Goal: Task Accomplishment & Management: Use online tool/utility

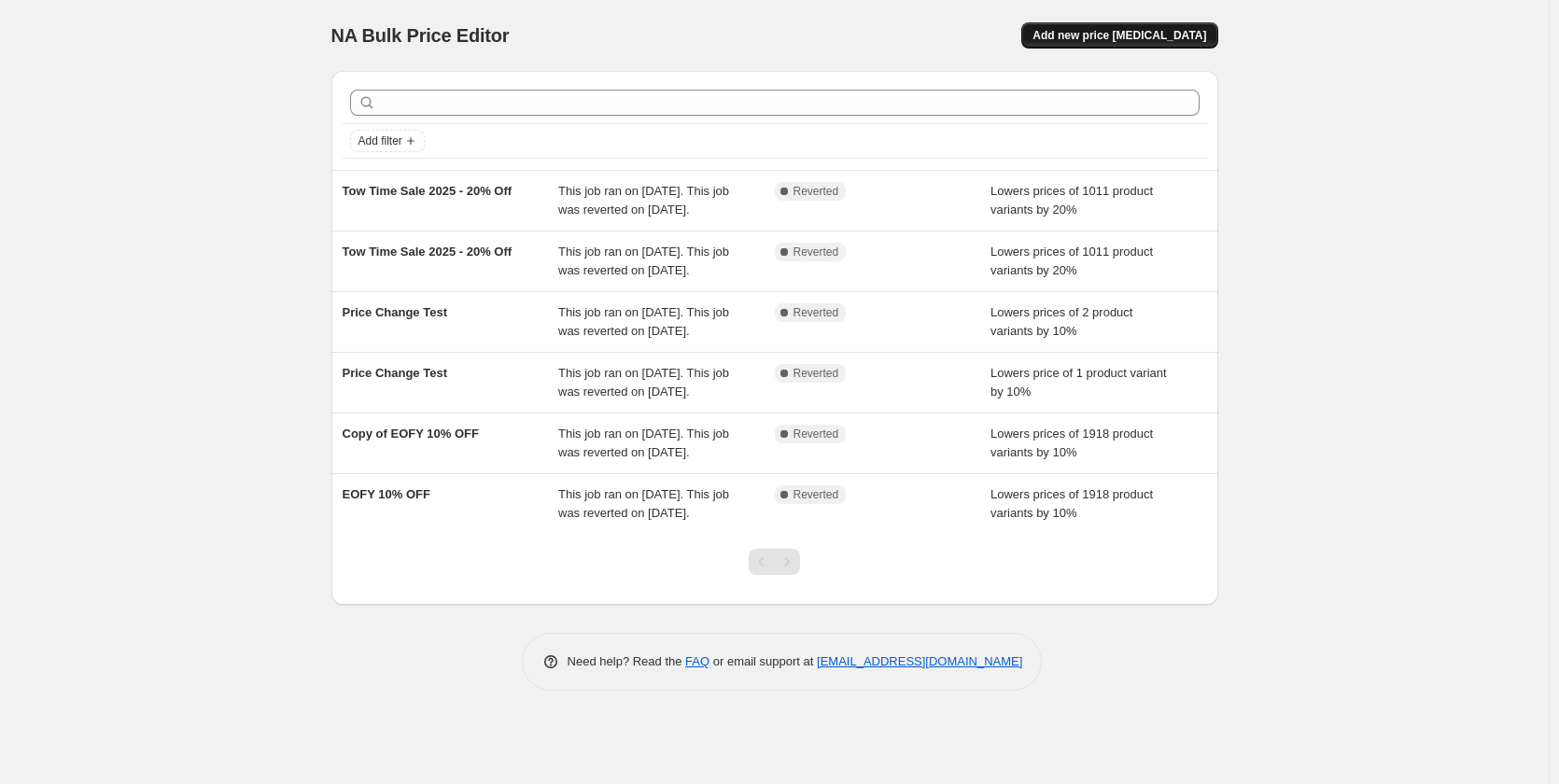
click at [1157, 28] on button "Add new price change job" at bounding box center [1119, 36] width 196 height 26
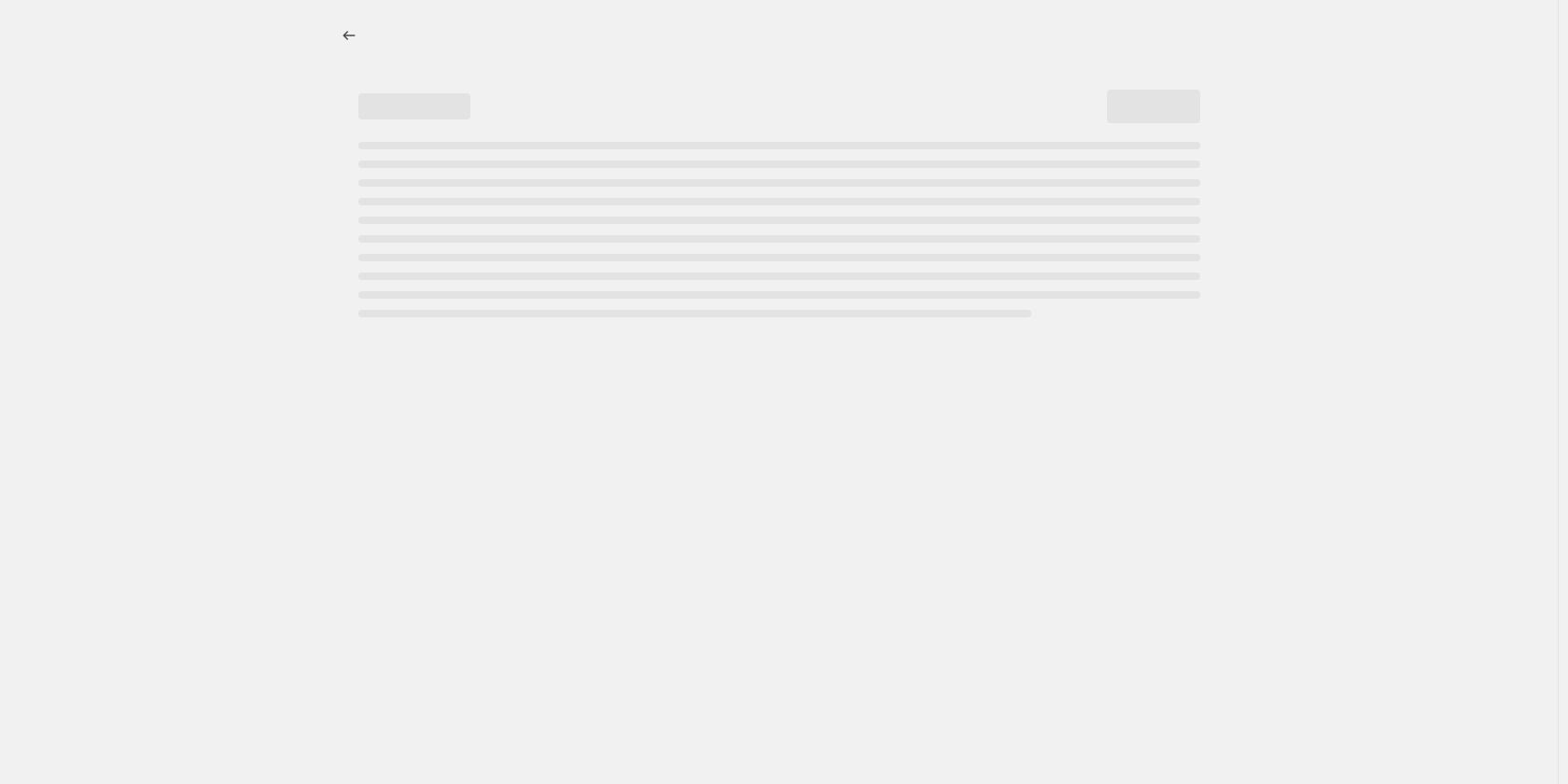
select select "percentage"
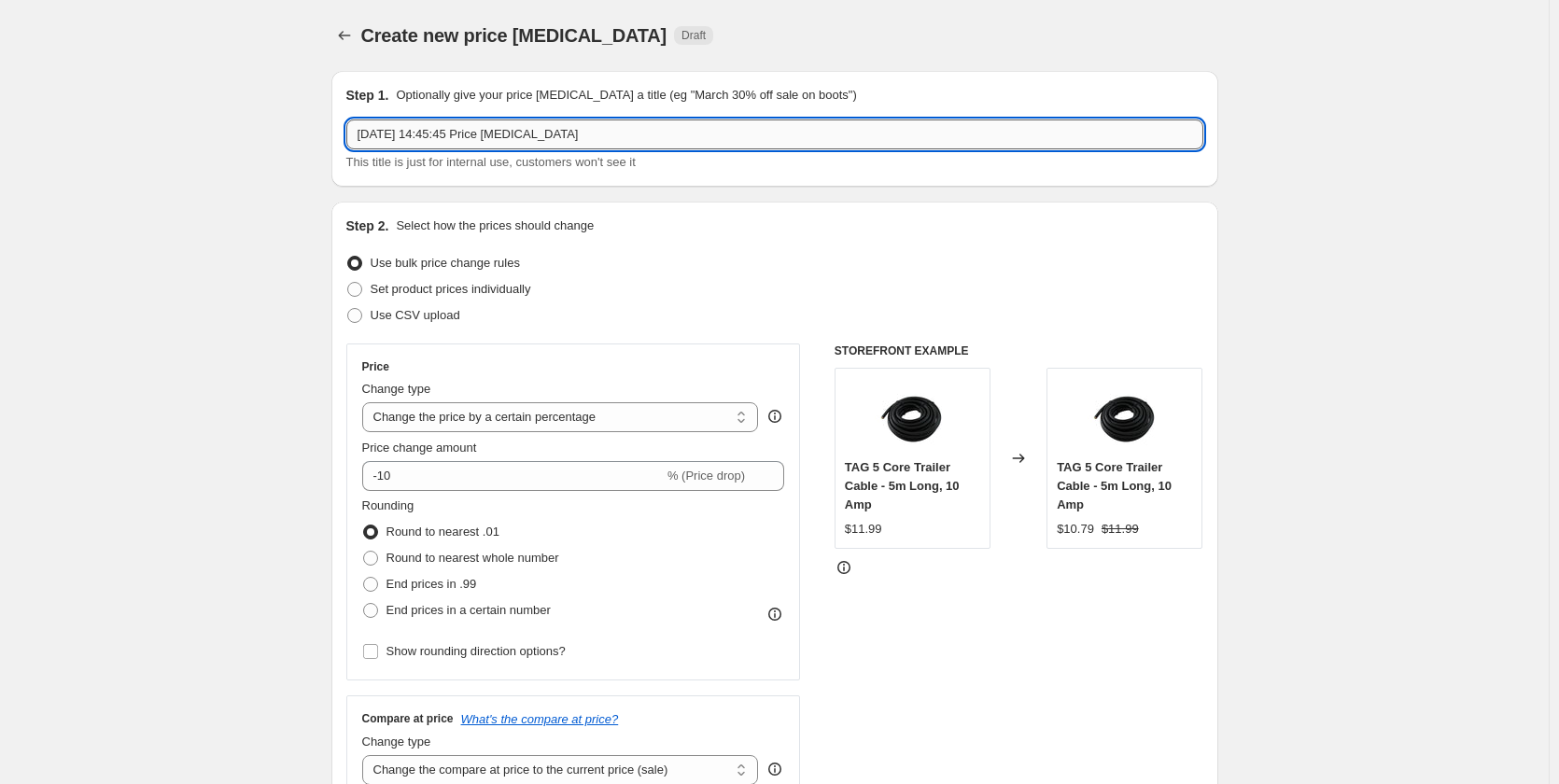
click at [462, 144] on input "12 Sept 2025, 14:45:45 Price change job" at bounding box center [775, 134] width 857 height 30
click at [460, 144] on input "12 Sept 2025, 14:45:45 Price change job" at bounding box center [775, 134] width 857 height 30
click at [460, 143] on input "12 Sept 2025, 14:45:45 Price change job" at bounding box center [775, 134] width 857 height 30
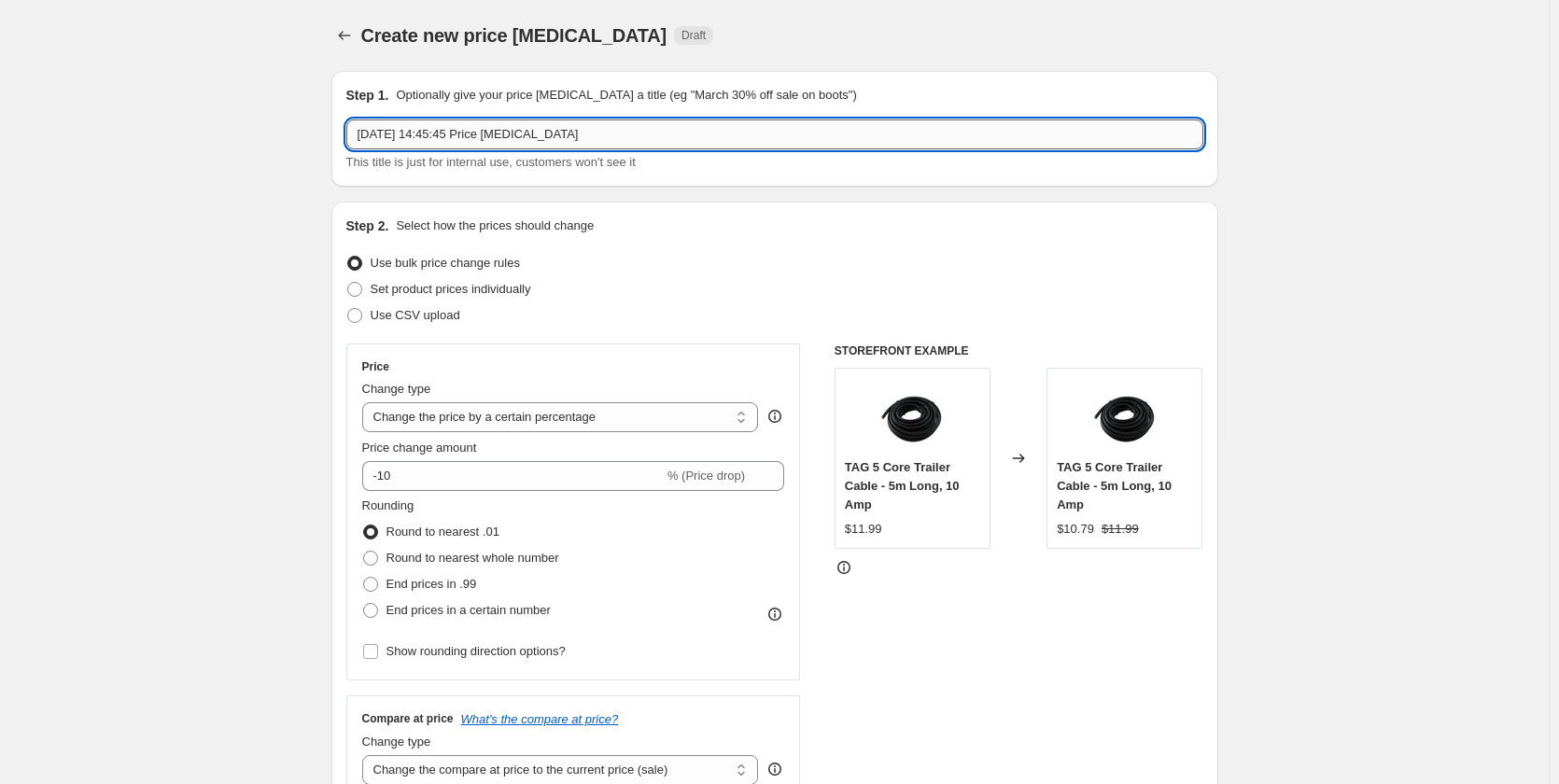
click at [460, 143] on input "12 Sept 2025, 14:45:45 Price change job" at bounding box center [775, 134] width 857 height 30
drag, startPoint x: 407, startPoint y: 128, endPoint x: 401, endPoint y: 137, distance: 10.8
click at [403, 135] on input "Septemerb 2025 - 10% Off" at bounding box center [775, 134] width 857 height 30
click at [408, 146] on input "Septemerb 2025 - 10% Off" at bounding box center [775, 134] width 857 height 30
type input "September 2025 - 10% Off"
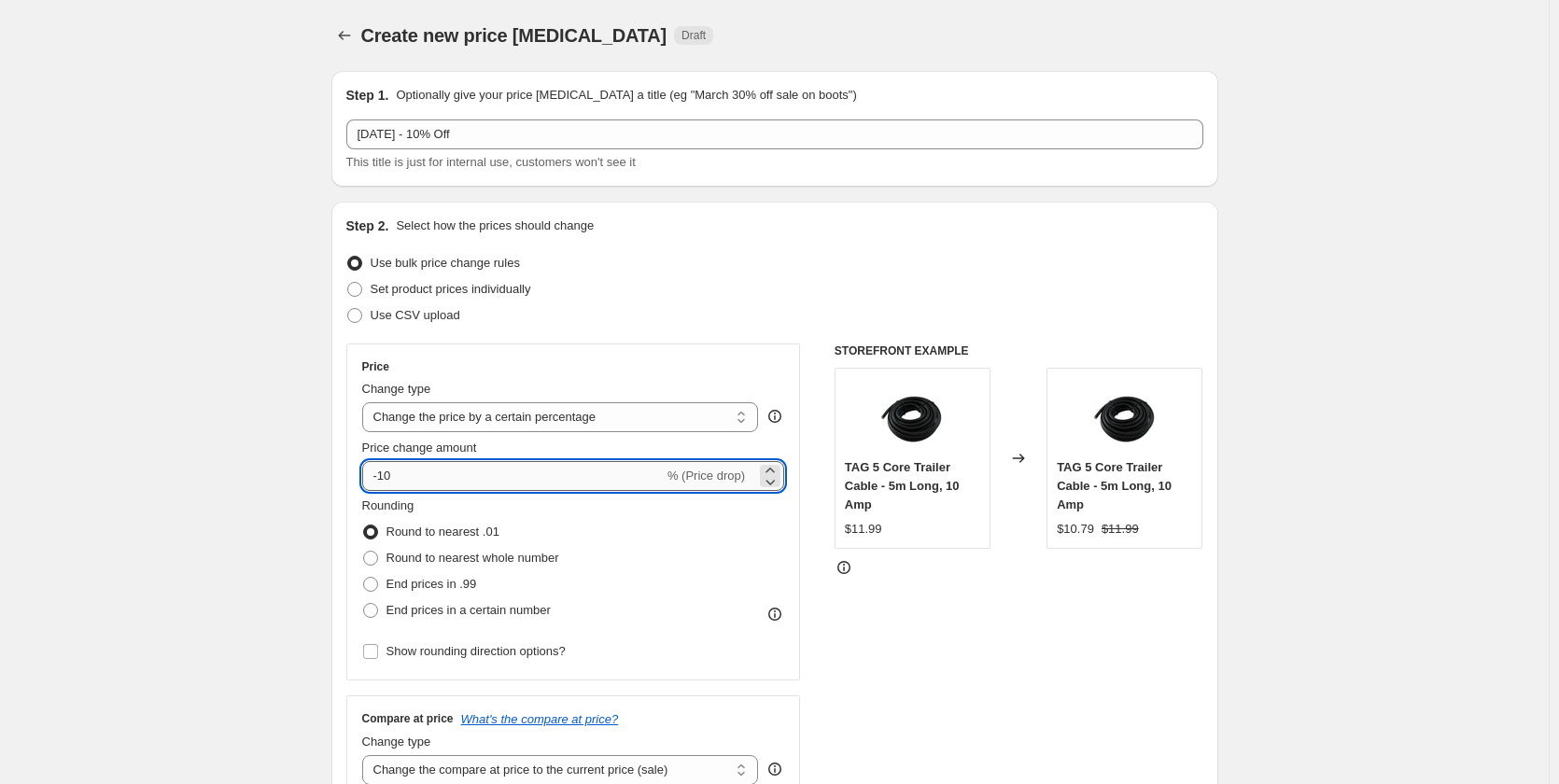
click at [417, 471] on input "-10" at bounding box center [512, 476] width 301 height 30
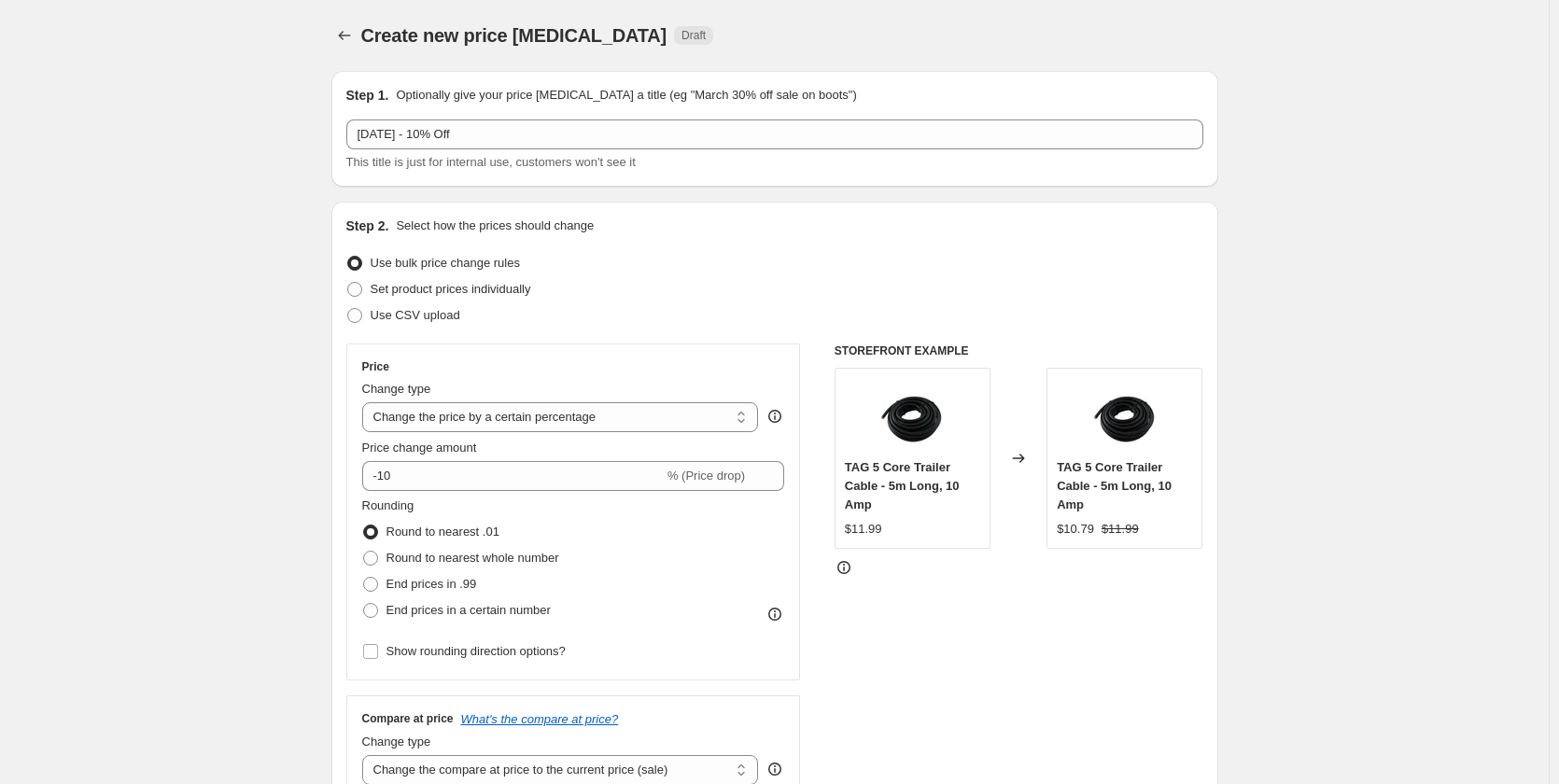
scroll to position [187, 0]
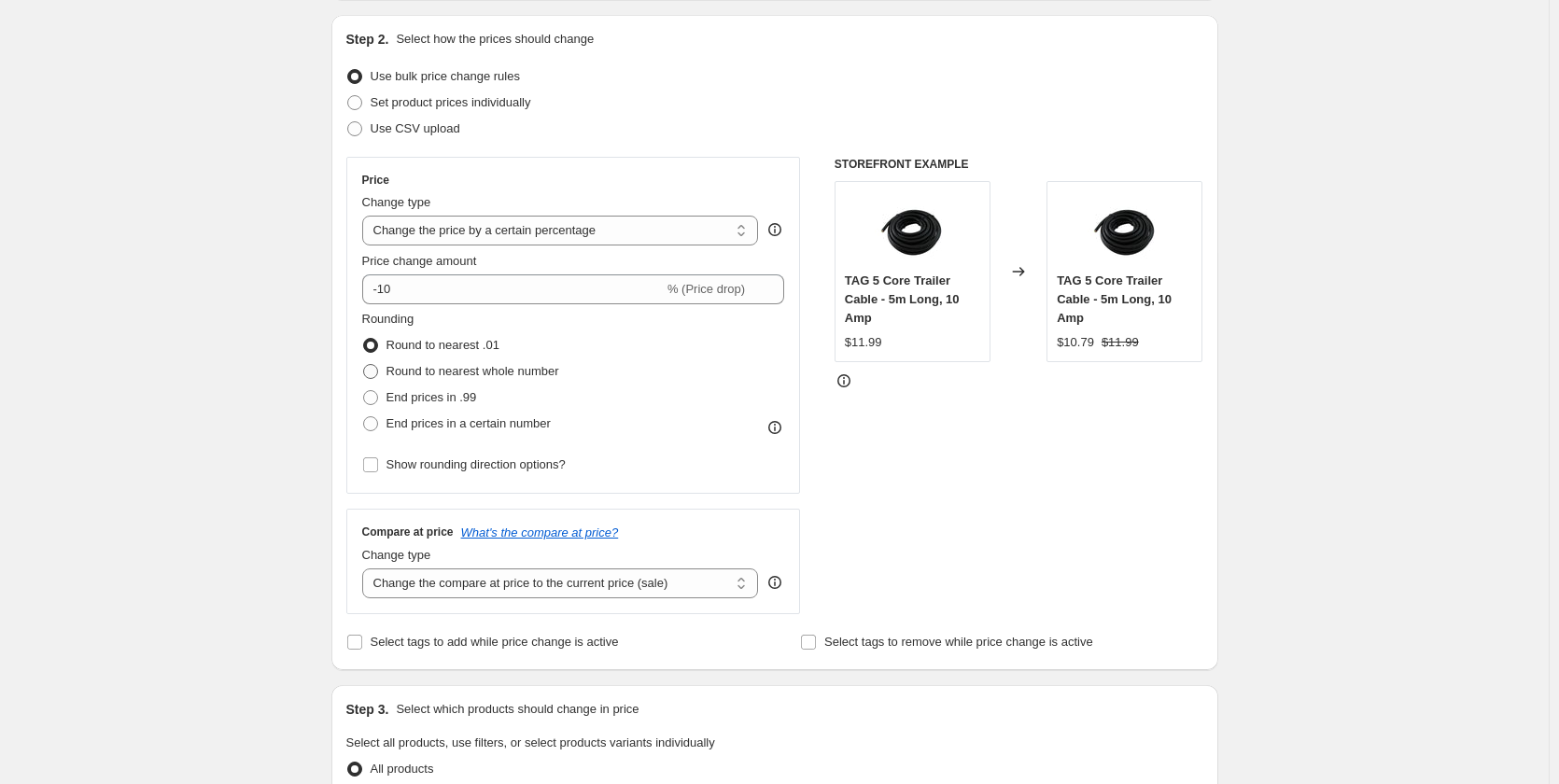
click at [369, 369] on span at bounding box center [371, 371] width 15 height 15
click at [364, 365] on input "Round to nearest whole number" at bounding box center [363, 364] width 1 height 1
radio input "true"
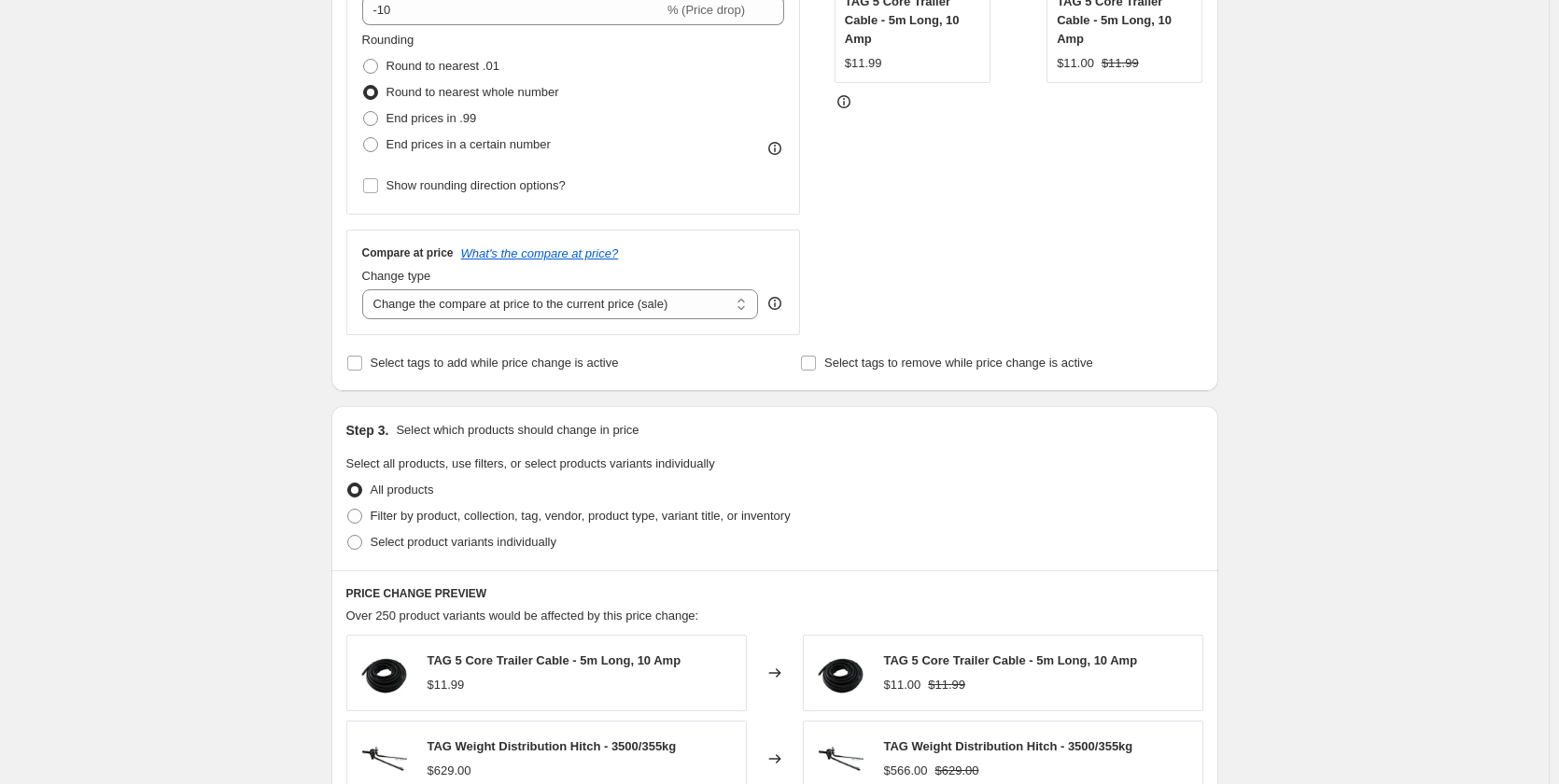
scroll to position [467, 0]
click at [357, 522] on span at bounding box center [355, 515] width 15 height 15
click at [348, 508] on input "Filter by product, collection, tag, vendor, product type, variant title, or inv…" at bounding box center [347, 507] width 1 height 1
radio input "true"
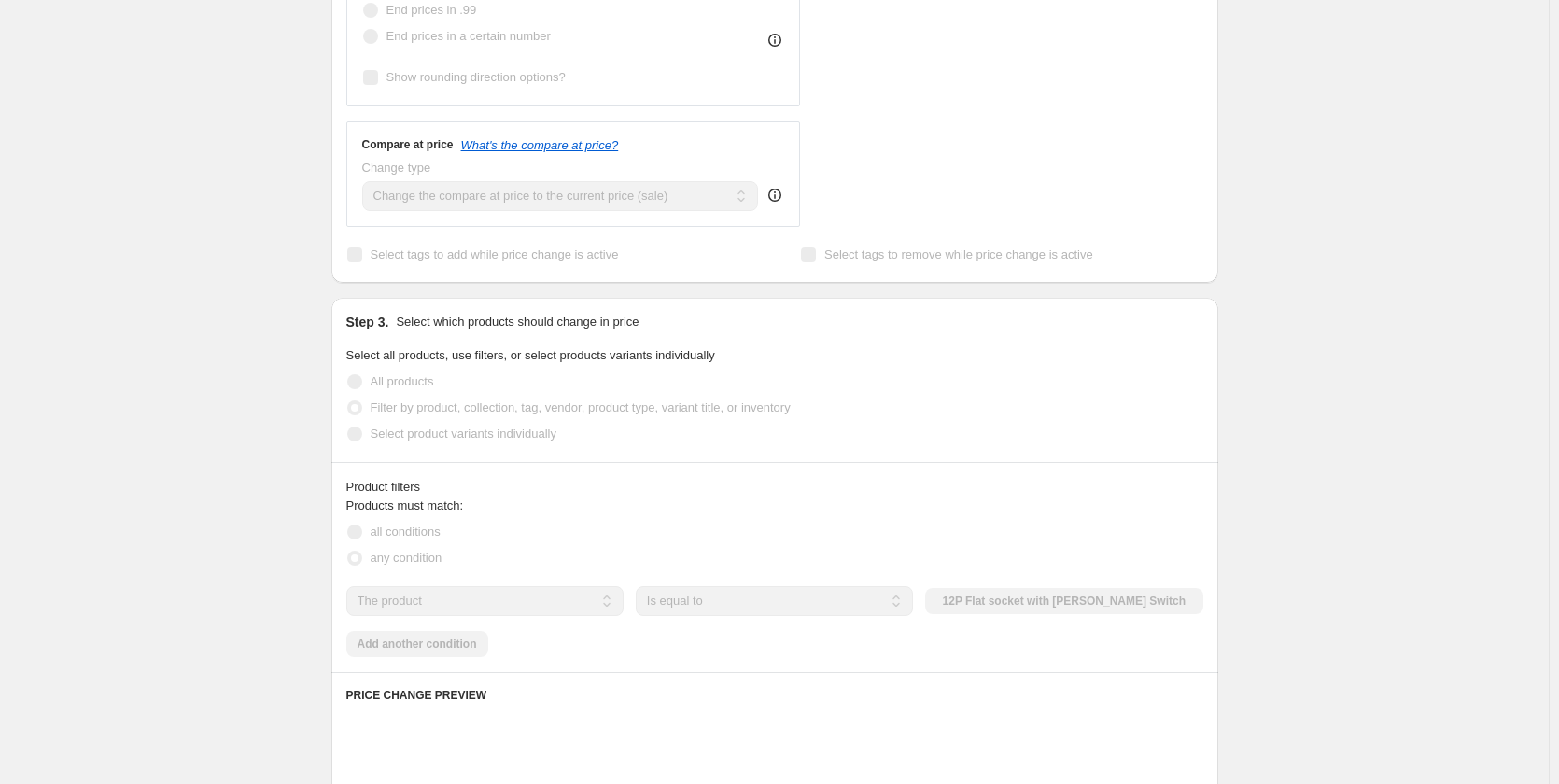
scroll to position [746, 0]
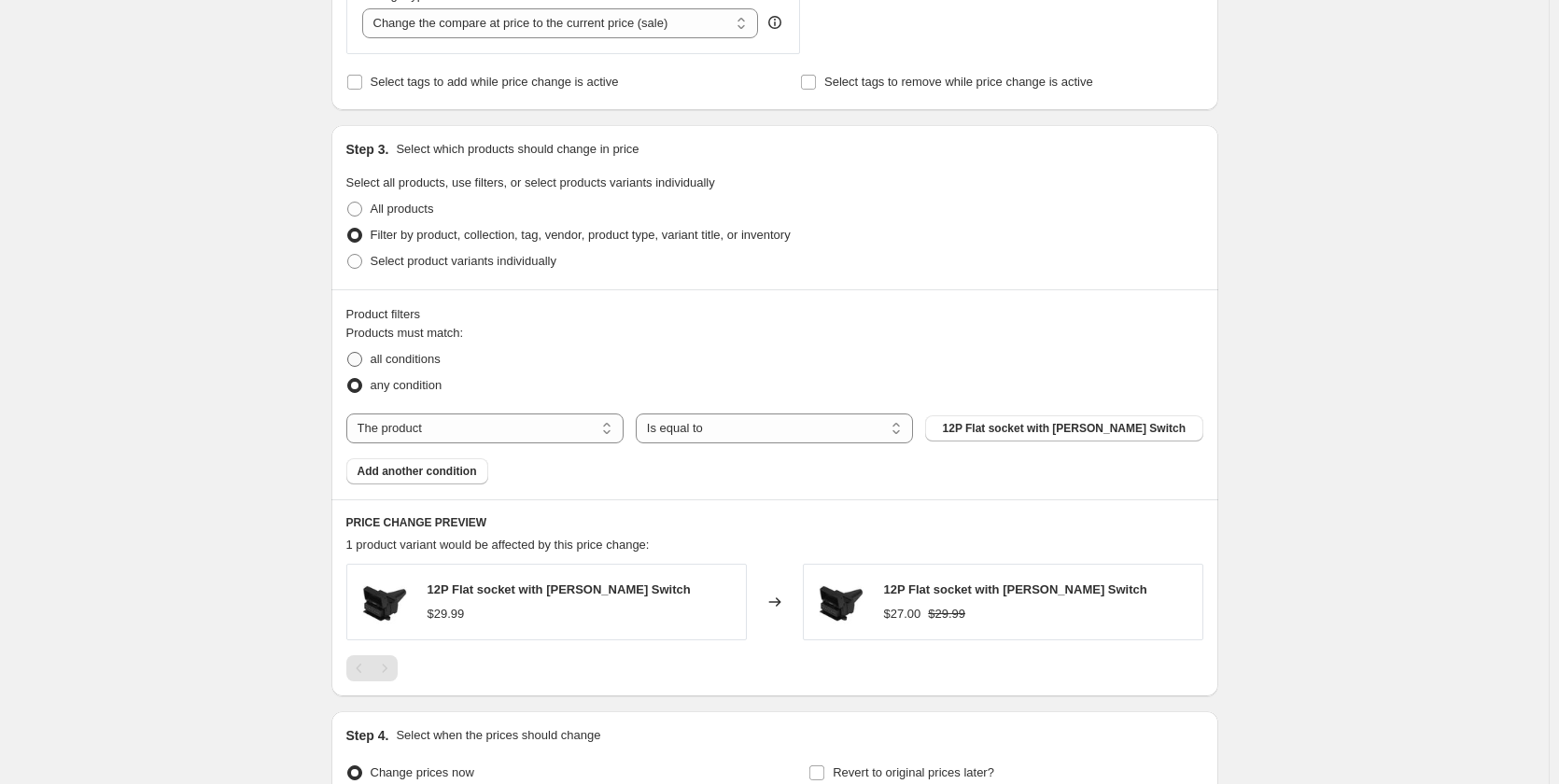
click at [353, 361] on span at bounding box center [355, 359] width 15 height 15
click at [348, 353] on input "all conditions" at bounding box center [347, 352] width 1 height 1
radio input "true"
click at [356, 219] on label "All products" at bounding box center [390, 209] width 88 height 26
click at [348, 203] on input "All products" at bounding box center [347, 202] width 1 height 1
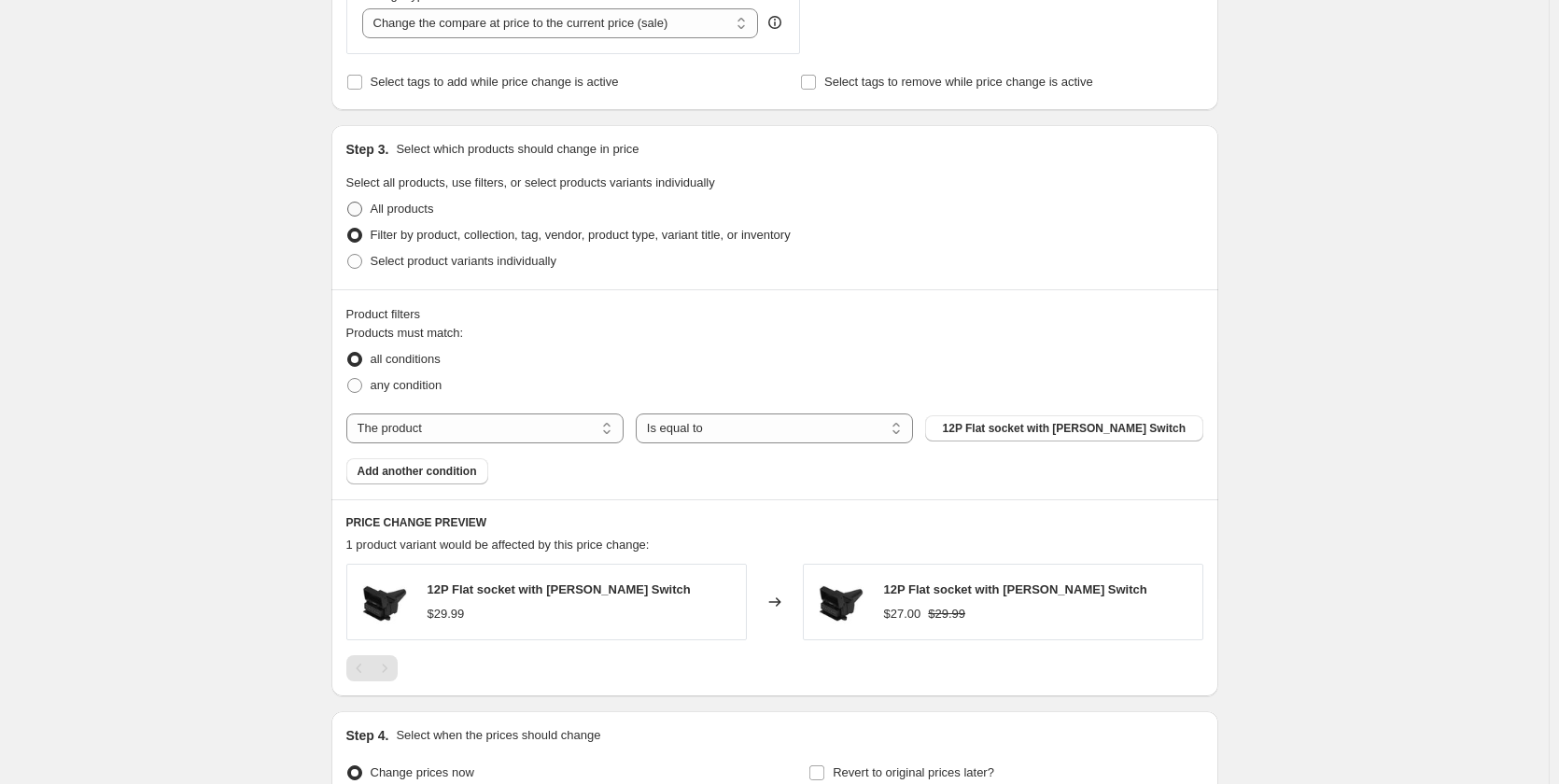
radio input "true"
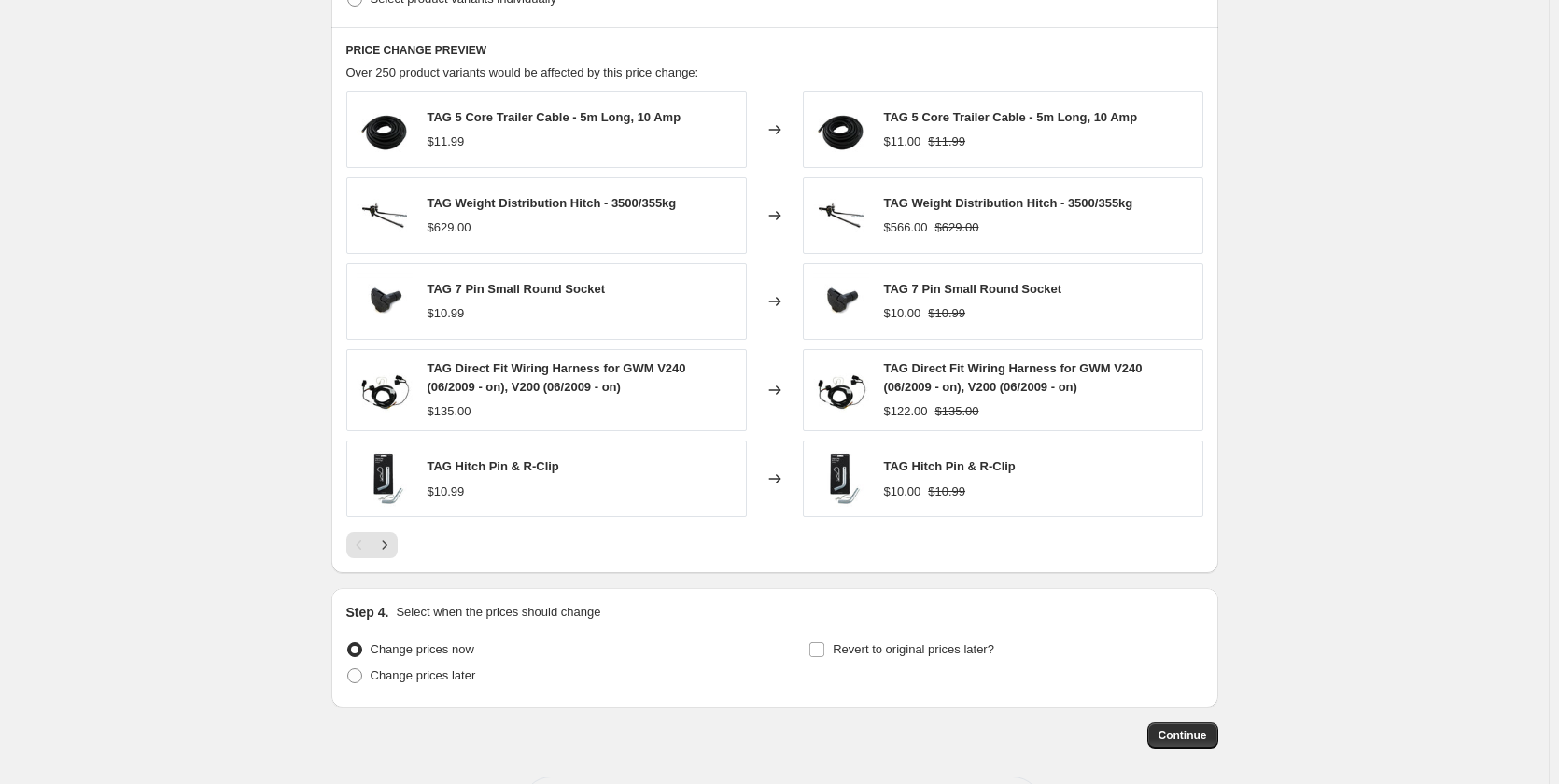
scroll to position [1088, 0]
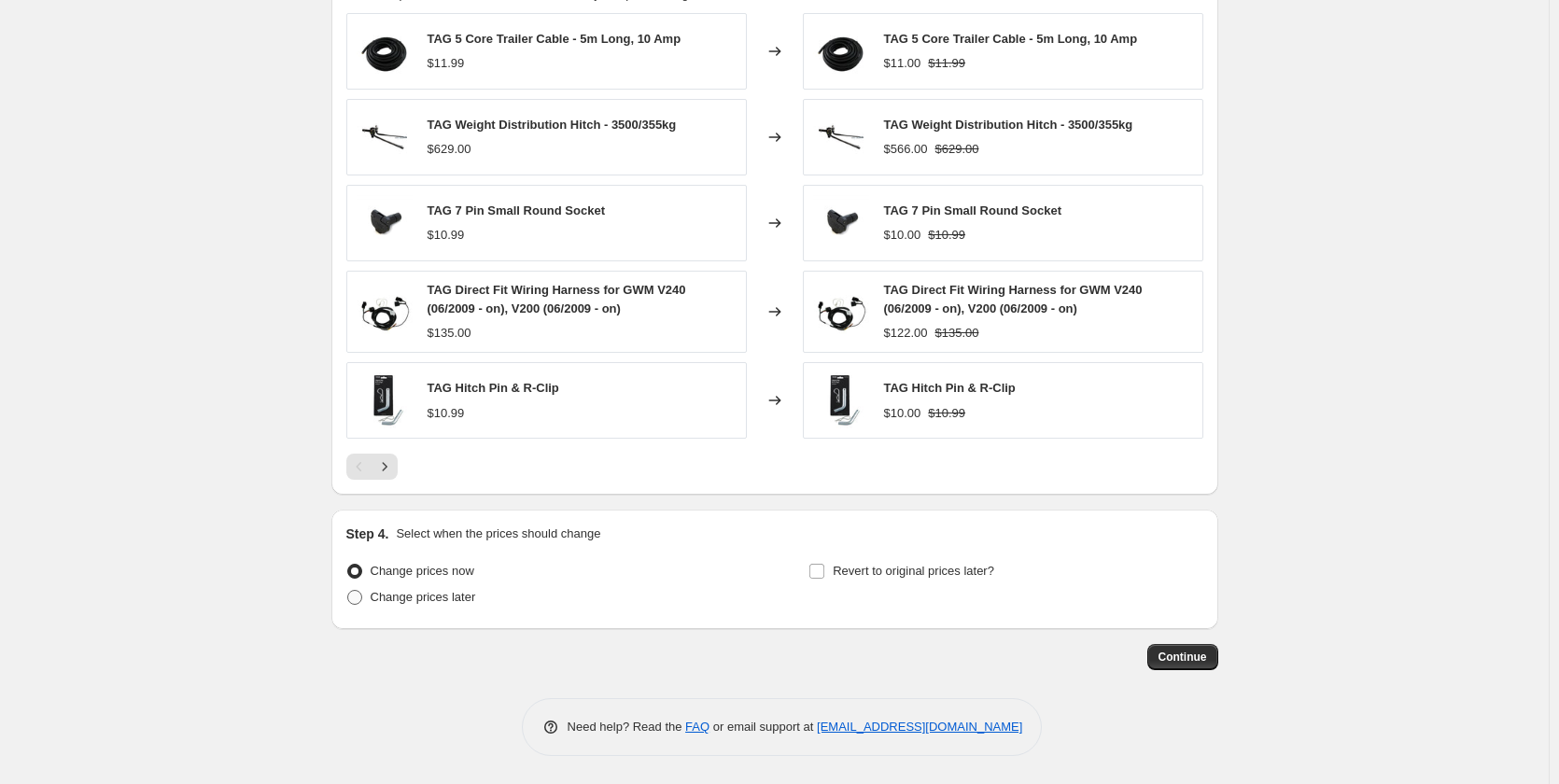
click at [360, 600] on span at bounding box center [355, 597] width 15 height 15
click at [348, 591] on input "Change prices later" at bounding box center [347, 590] width 1 height 1
radio input "true"
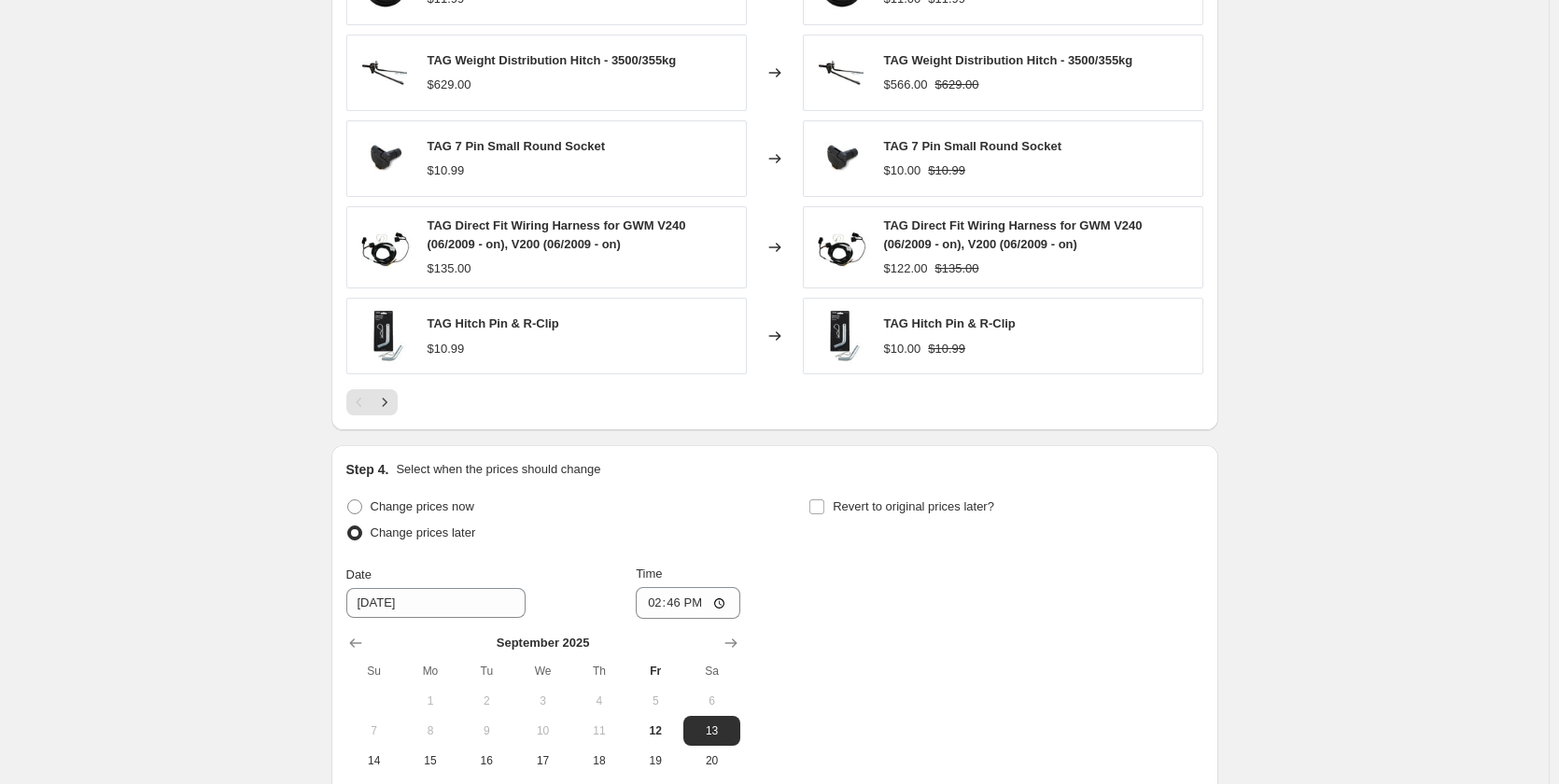
scroll to position [1408, 0]
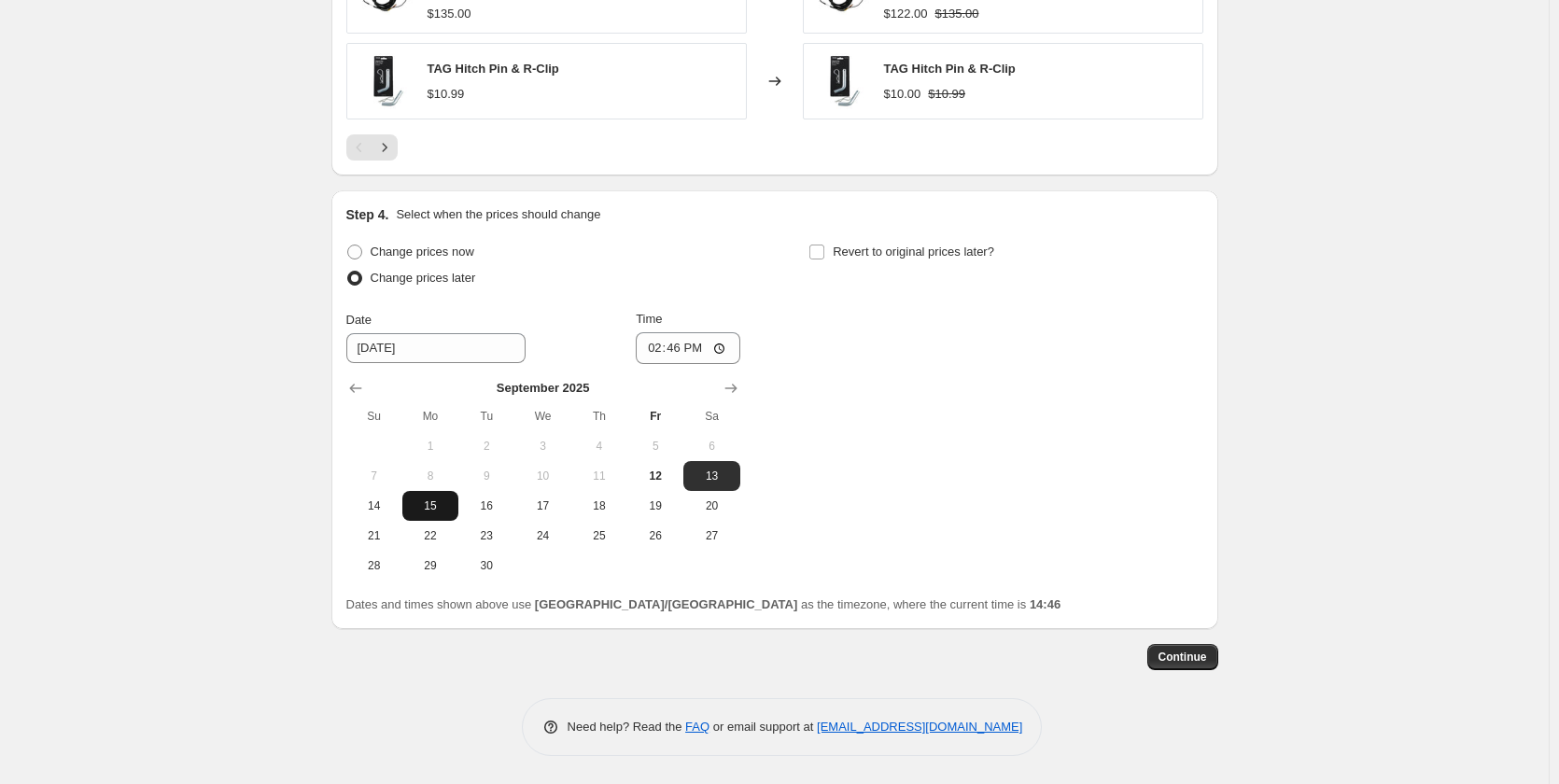
click at [432, 499] on span "15" at bounding box center [431, 505] width 41 height 15
type input "9/15/2025"
click at [658, 353] on input "14:46" at bounding box center [688, 348] width 104 height 32
type input "00:01"
click at [851, 416] on div "Change prices now Change prices later Date 9/15/2025 Time 00:01 September 2025 …" at bounding box center [775, 410] width 857 height 341
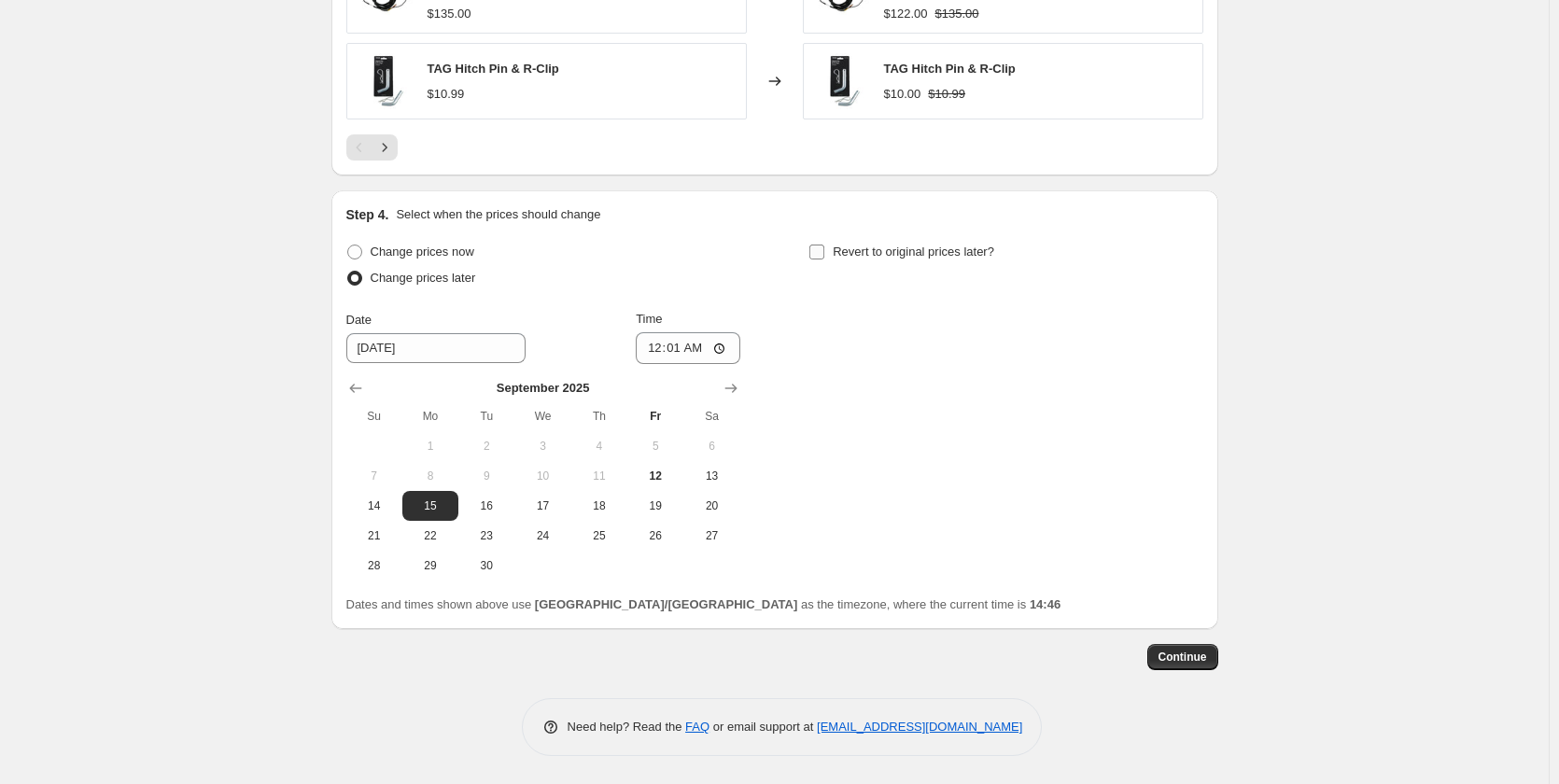
click at [816, 249] on input "Revert to original prices later?" at bounding box center [817, 252] width 15 height 15
checkbox input "true"
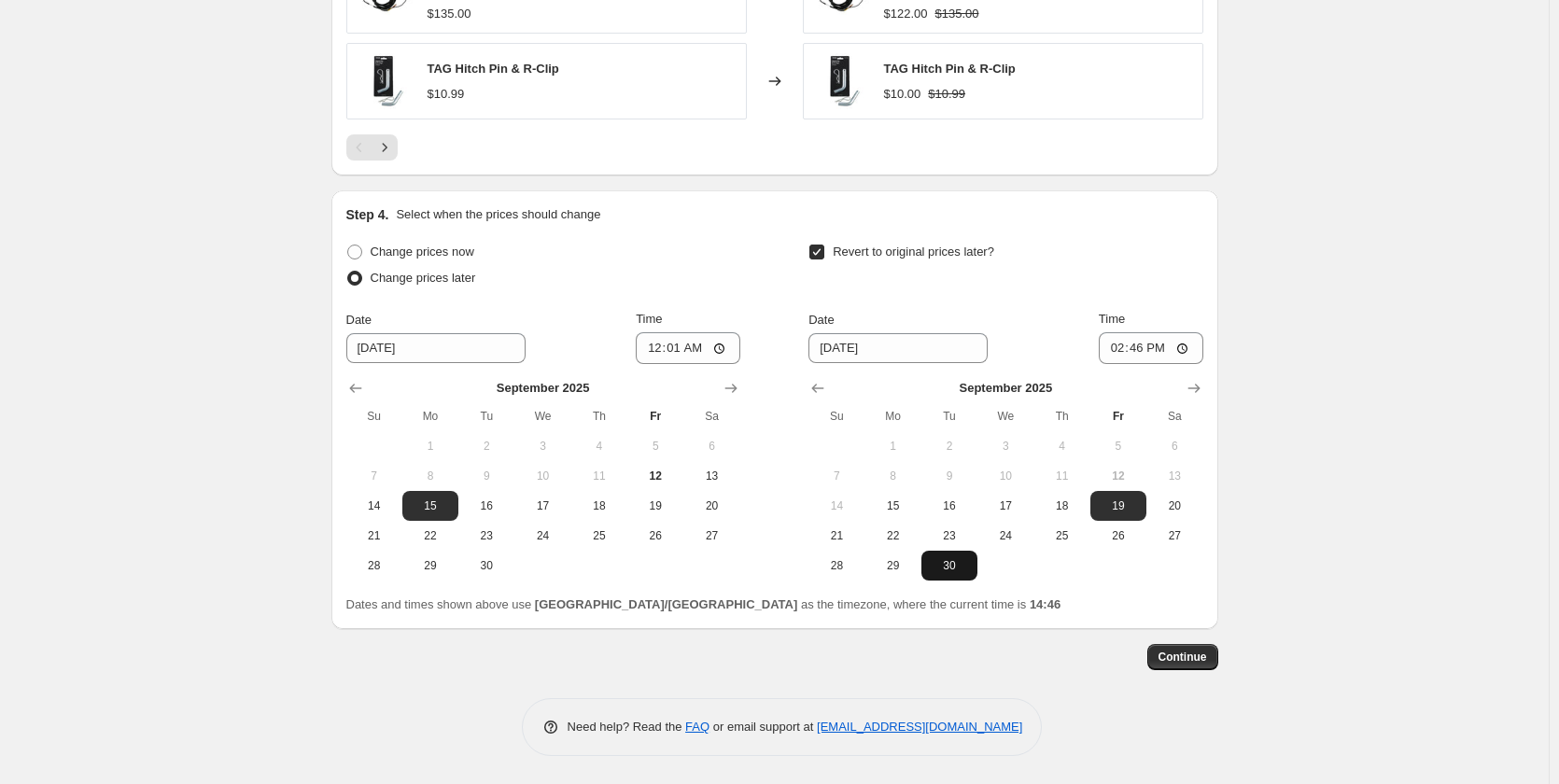
click at [949, 564] on span "30" at bounding box center [949, 565] width 41 height 15
click at [1200, 380] on icon "Show next month, October 2025" at bounding box center [1194, 388] width 19 height 19
click at [1026, 446] on span "1" at bounding box center [1006, 446] width 41 height 15
type input "10/1/2025"
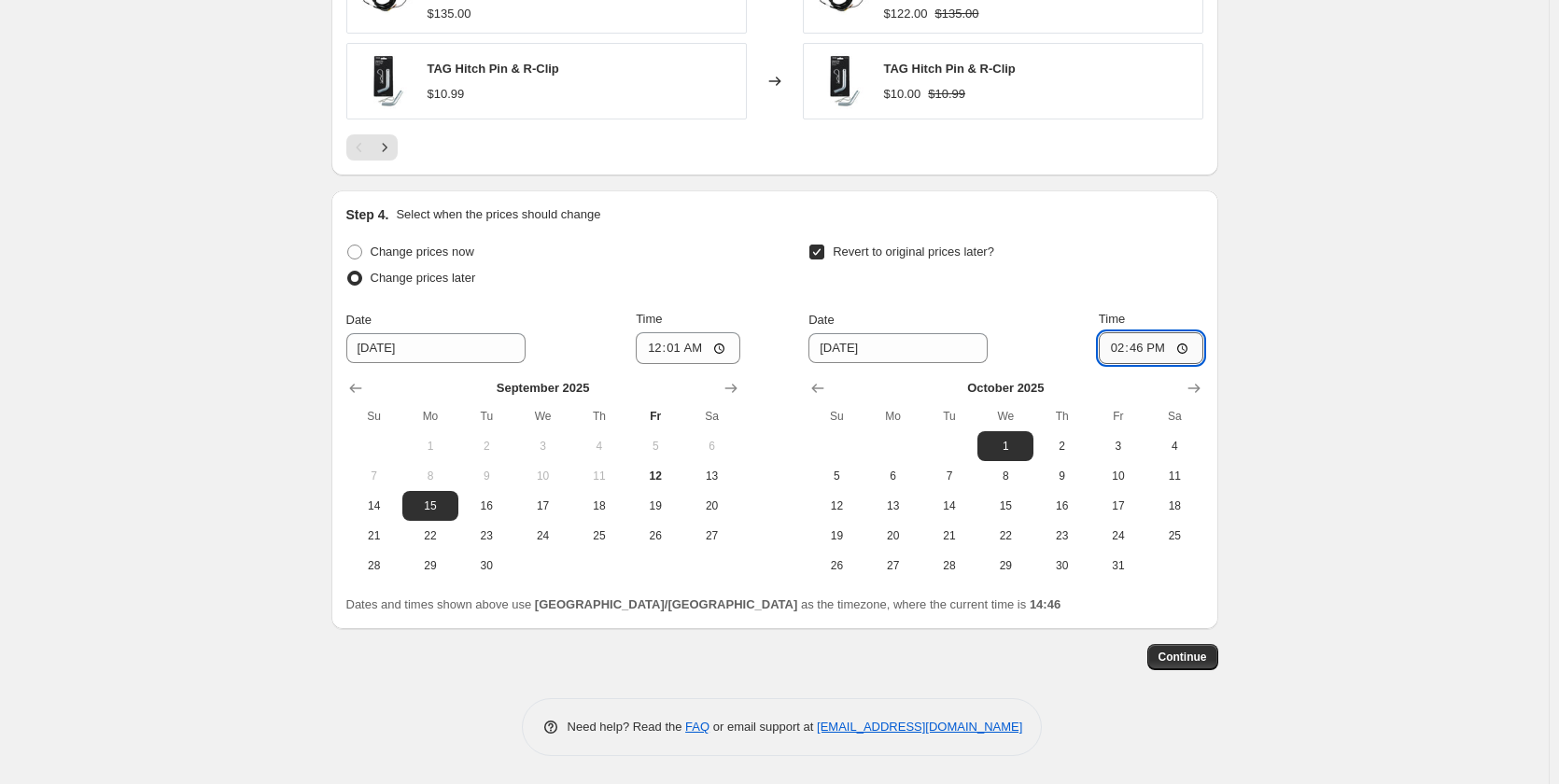
click at [1123, 352] on input "14:46" at bounding box center [1150, 348] width 104 height 32
type input "12:00"
click at [1185, 668] on button "Continue" at bounding box center [1183, 657] width 71 height 26
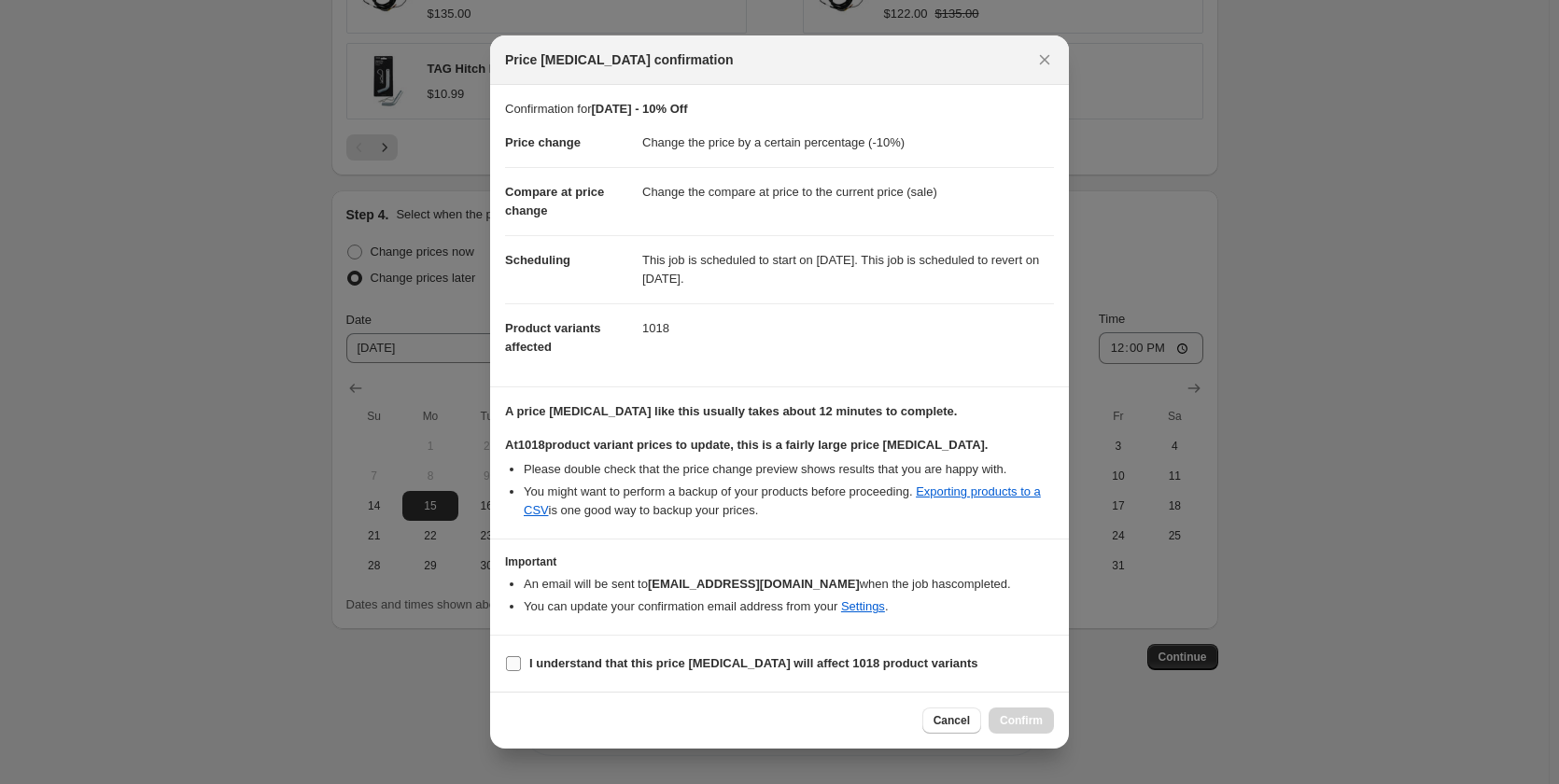
click at [510, 661] on input "I understand that this price change job will affect 1018 product variants" at bounding box center [513, 664] width 15 height 15
checkbox input "true"
click at [1013, 723] on span "Confirm" at bounding box center [1022, 720] width 43 height 15
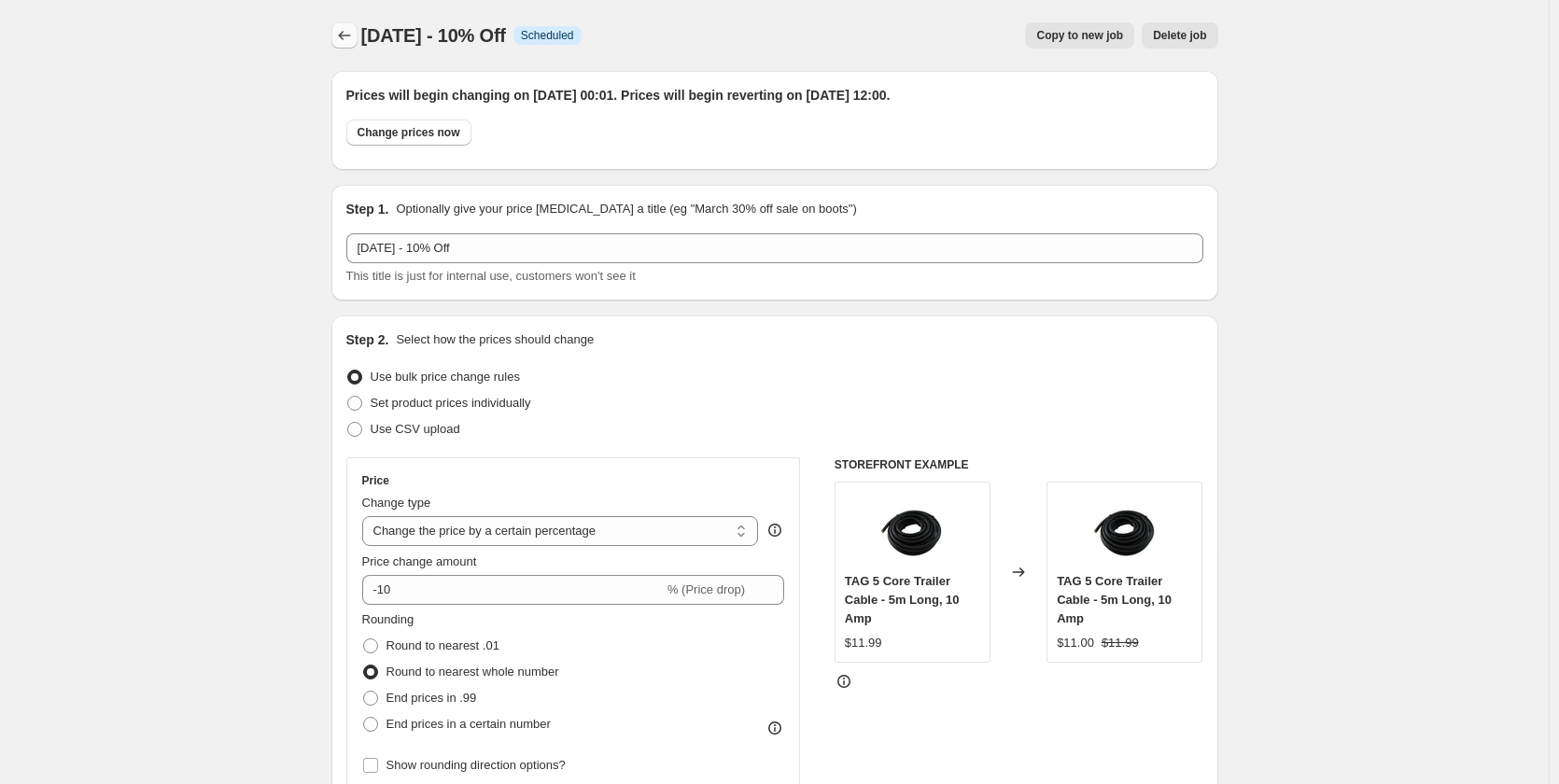
click at [348, 30] on icon "Price change jobs" at bounding box center [344, 36] width 19 height 19
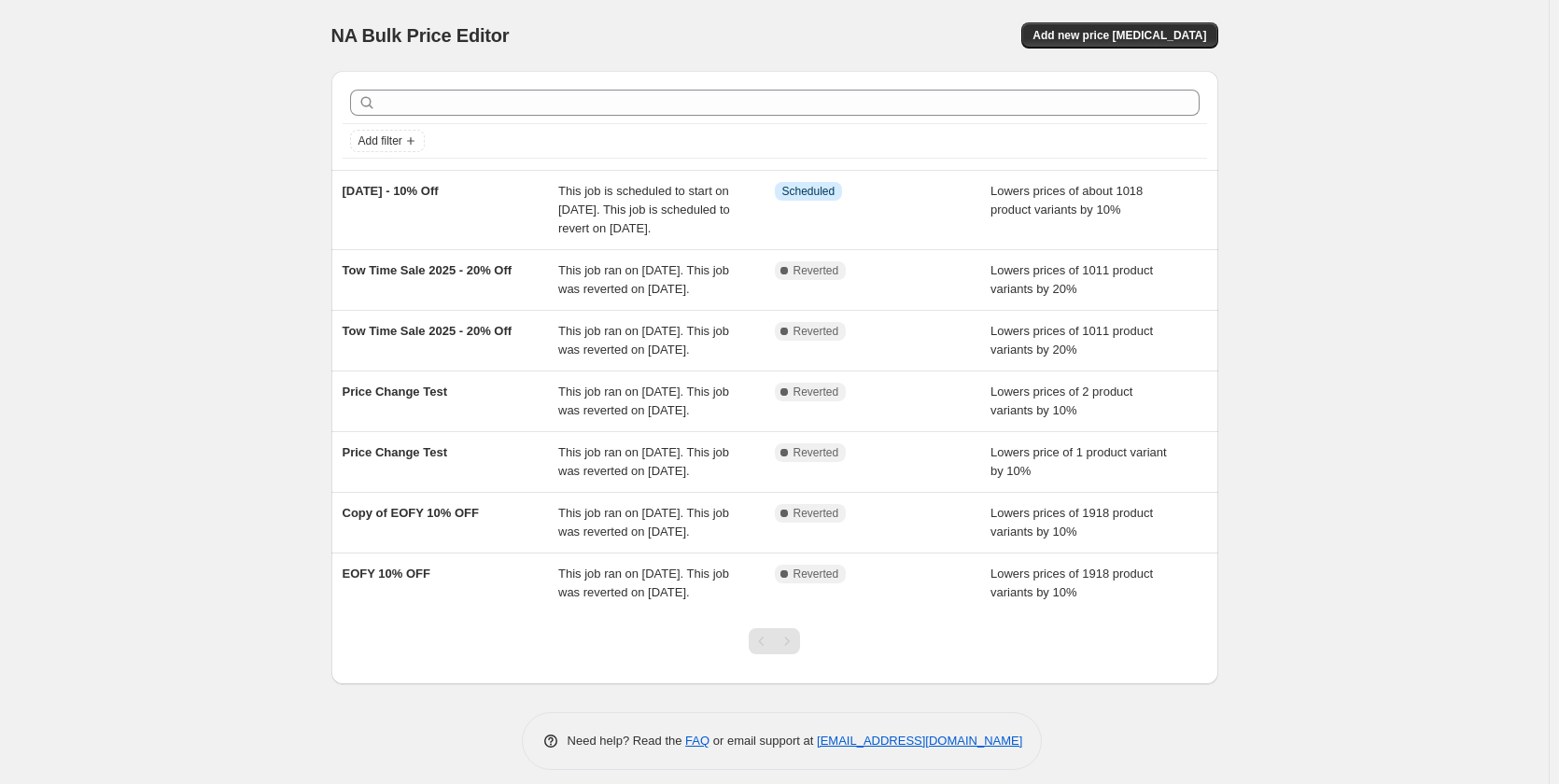
click at [152, 184] on div "NA Bulk Price Editor. This page is ready NA Bulk Price Editor Add new price cha…" at bounding box center [774, 399] width 1549 height 798
